Goal: Ask a question

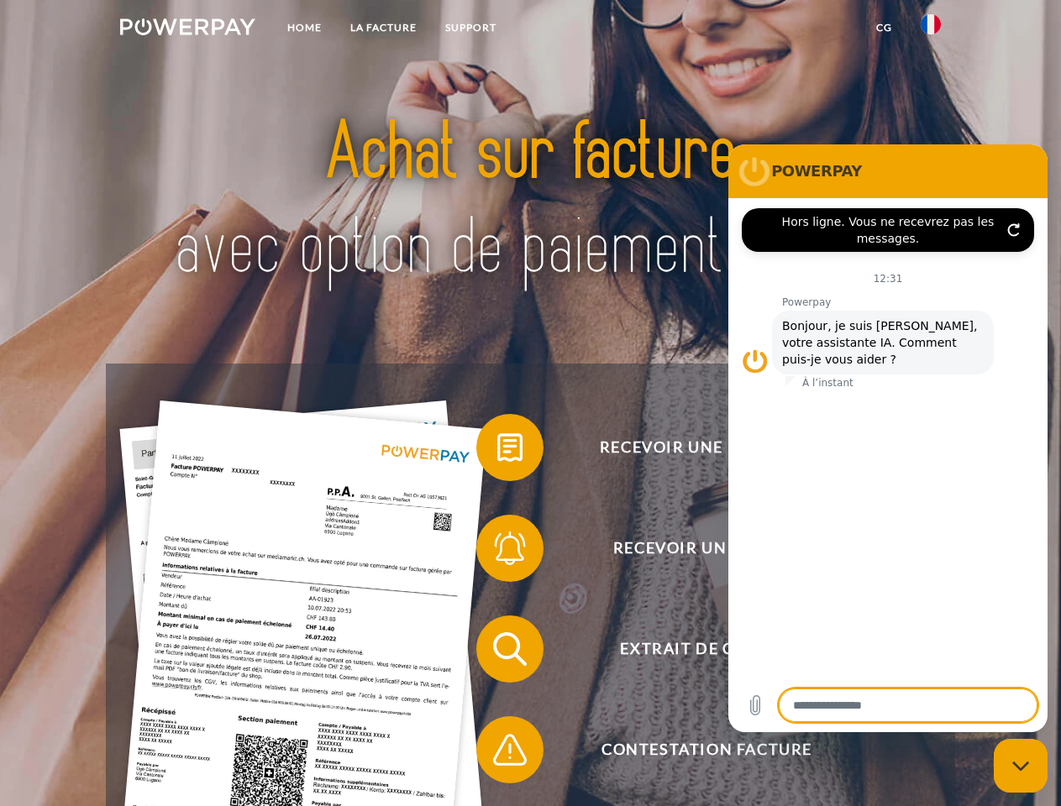
click at [187, 29] on img at bounding box center [187, 26] width 135 height 17
click at [930, 29] on img at bounding box center [930, 24] width 20 height 20
click at [883, 28] on link "CG" at bounding box center [884, 28] width 45 height 30
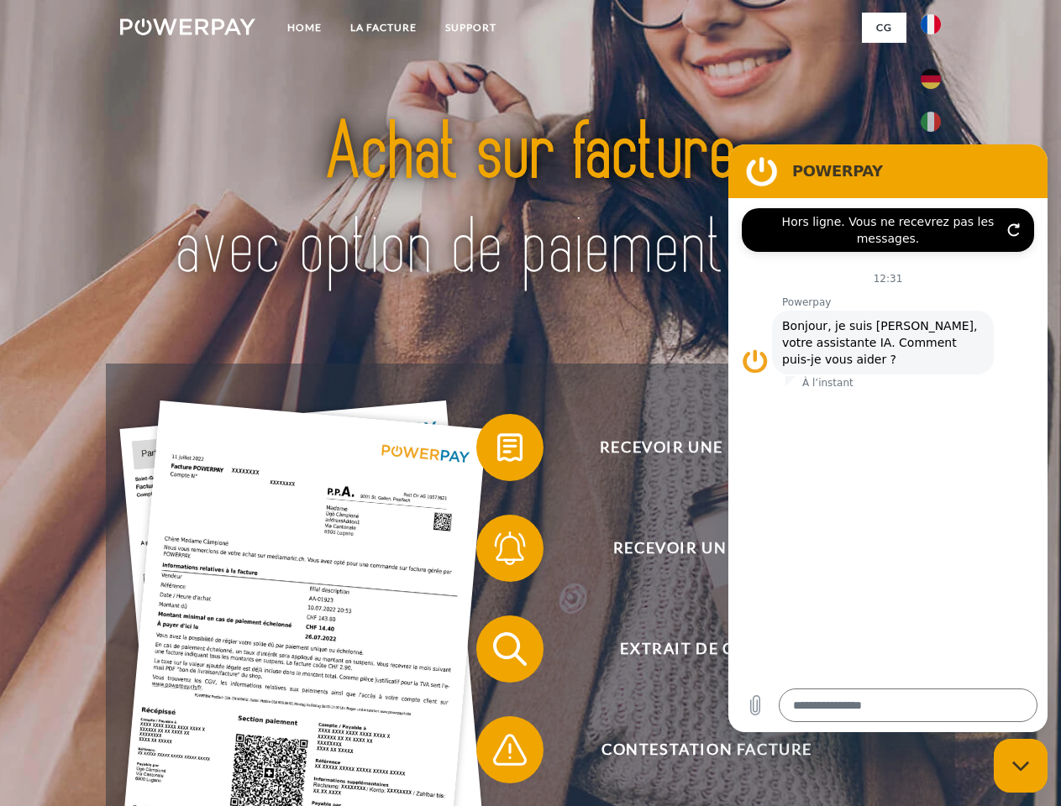
click at [497, 451] on span at bounding box center [485, 448] width 84 height 84
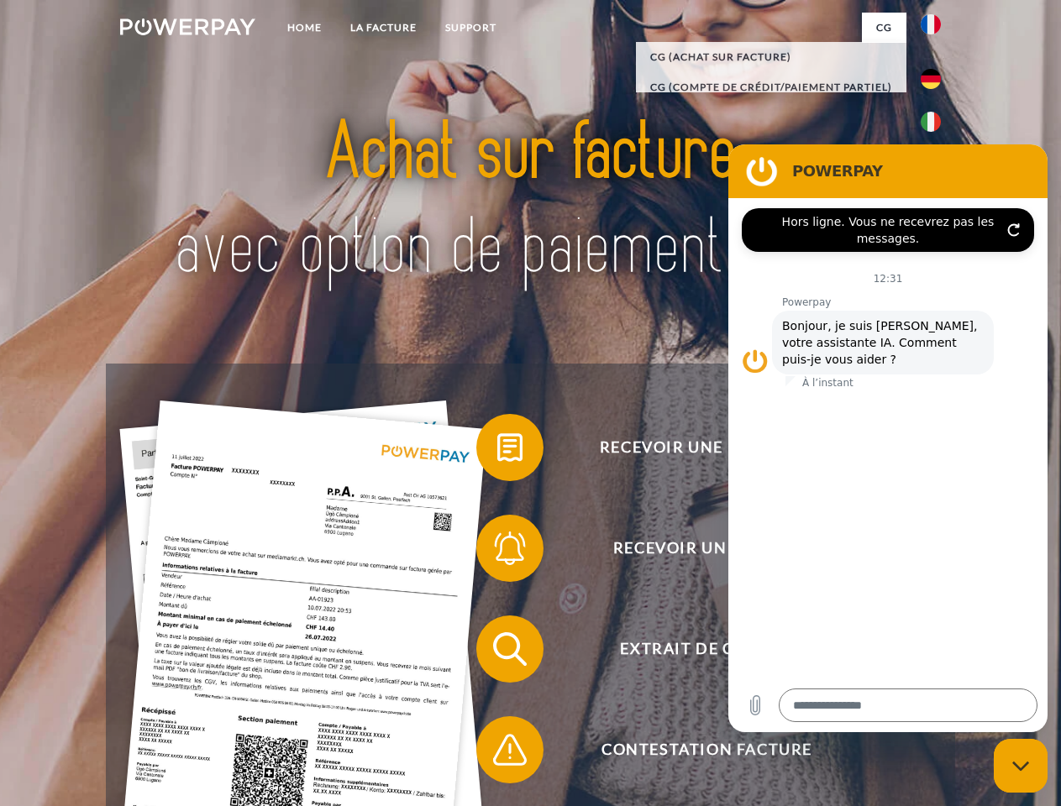
click at [497, 552] on span at bounding box center [485, 548] width 84 height 84
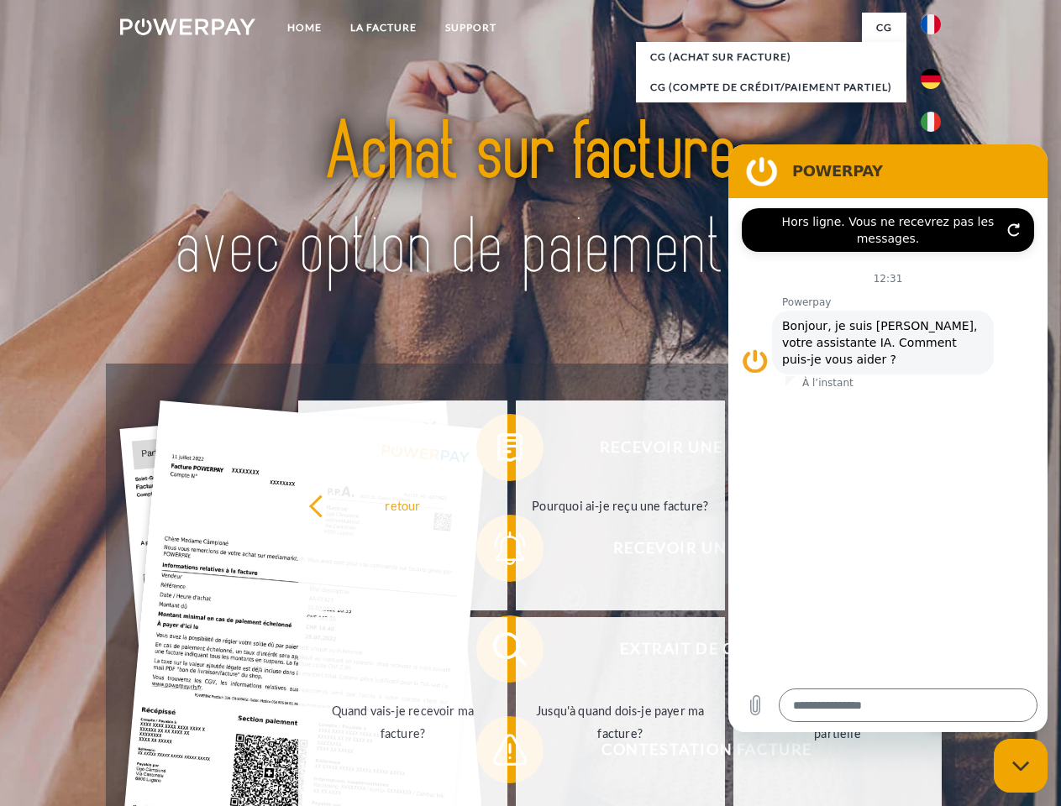
click at [516, 652] on link "Jusqu'à quand dois-je payer ma facture?" at bounding box center [620, 722] width 209 height 210
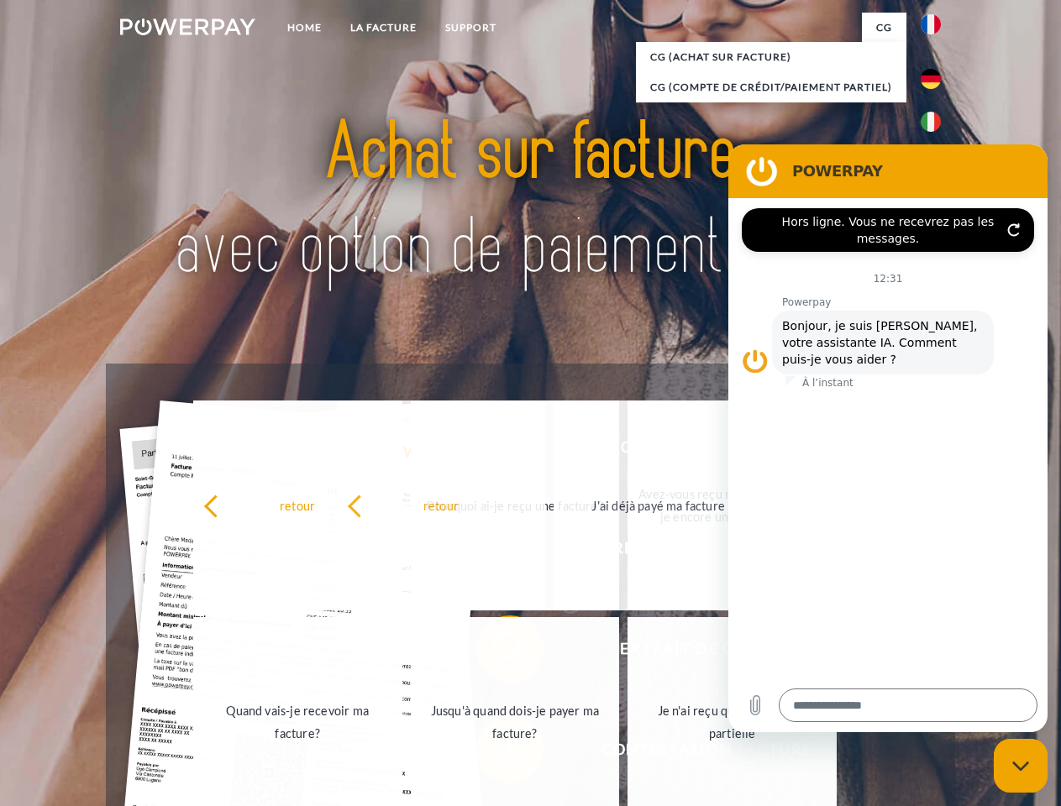
click at [497, 753] on span at bounding box center [485, 750] width 84 height 84
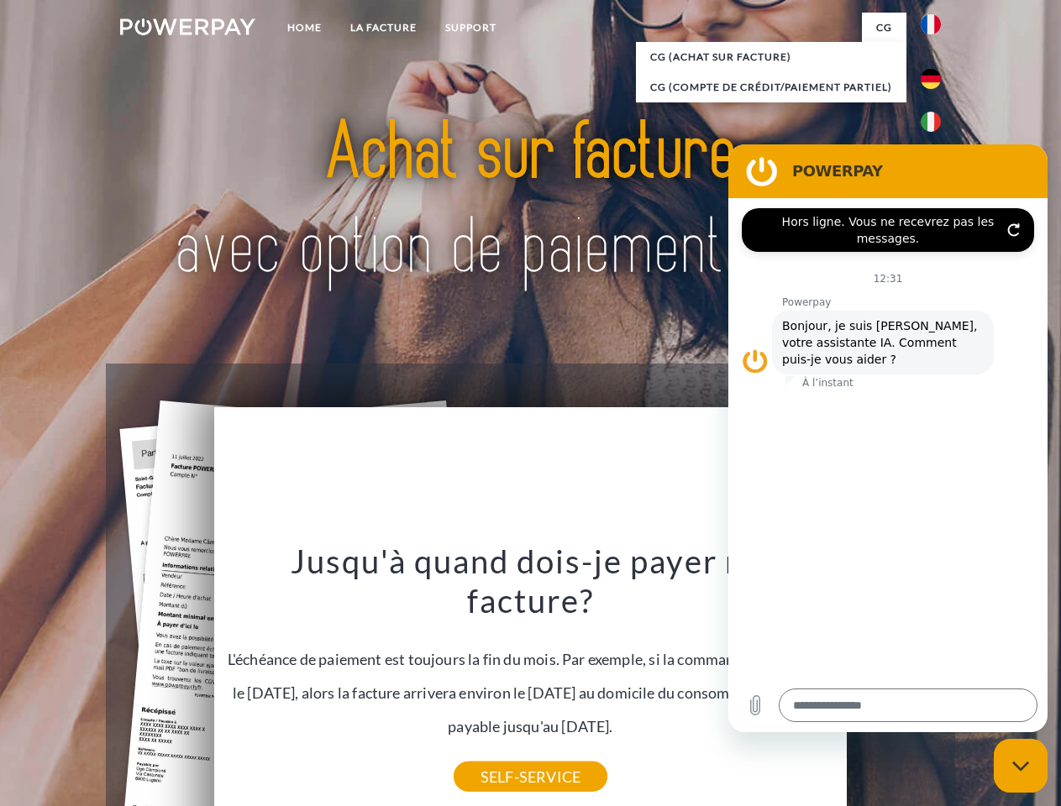
click at [1020, 766] on icon "Fermer la fenêtre de messagerie" at bounding box center [1021, 766] width 18 height 11
type textarea "*"
